Goal: Navigation & Orientation: Find specific page/section

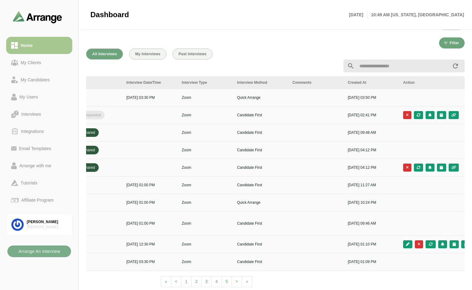
scroll to position [0, 223]
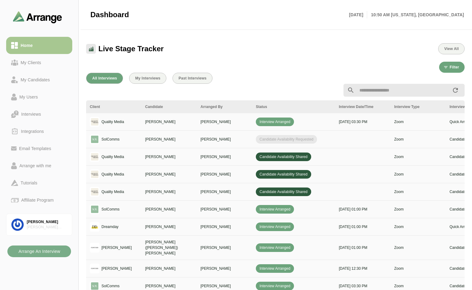
scroll to position [184, 0]
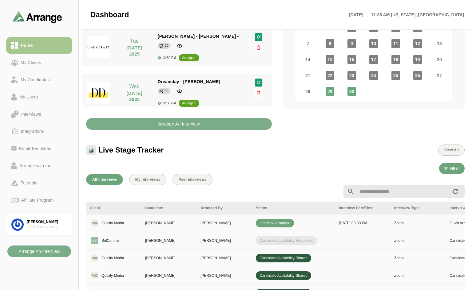
scroll to position [154, 0]
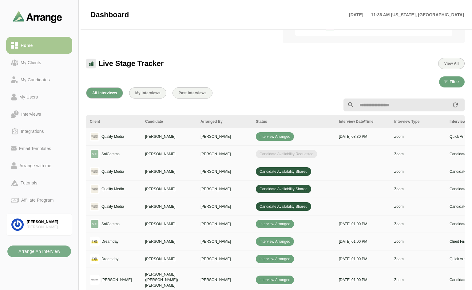
scroll to position [154, 0]
